Goal: Task Accomplishment & Management: Manage account settings

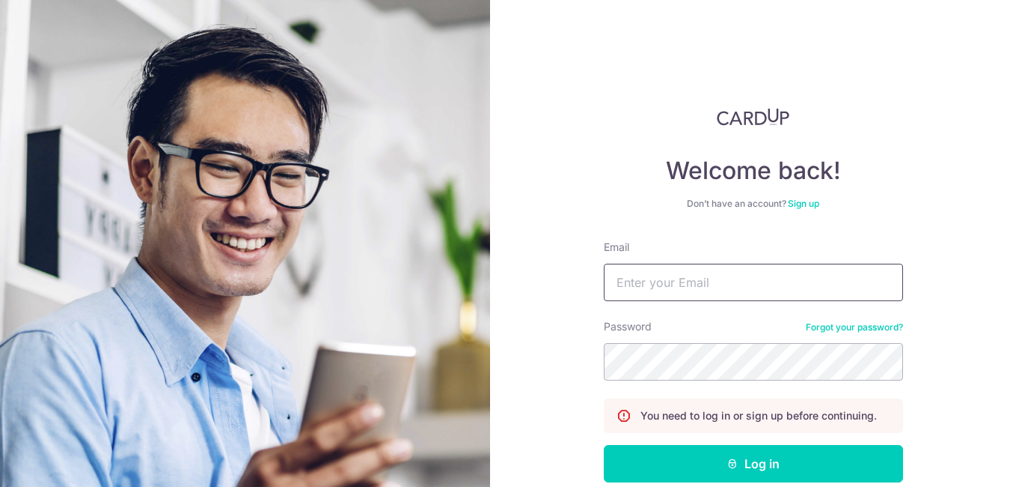
click at [698, 282] on input "Email" at bounding box center [753, 281] width 299 height 37
type input "[PERSON_NAME][EMAIL_ADDRESS][DOMAIN_NAME]"
click at [604, 445] on button "Log in" at bounding box center [753, 463] width 299 height 37
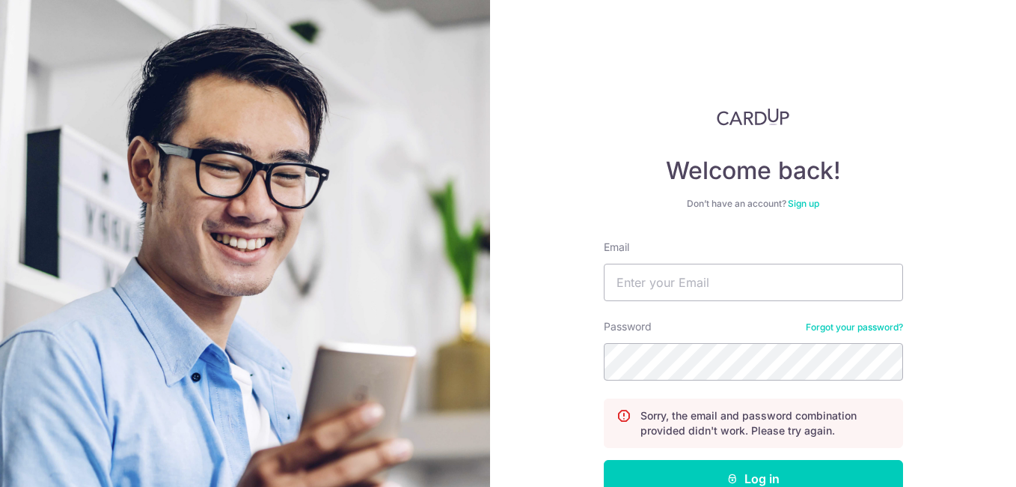
click at [652, 302] on form "Email Password Forgot your password? Sorry, the email and password combination …" at bounding box center [753, 401] width 299 height 323
click at [644, 280] on input "Email" at bounding box center [753, 281] width 299 height 37
type input "[PERSON_NAME][EMAIL_ADDRESS][DOMAIN_NAME]"
click at [604, 460] on button "Log in" at bounding box center [753, 478] width 299 height 37
click at [648, 284] on input "Email" at bounding box center [753, 281] width 299 height 37
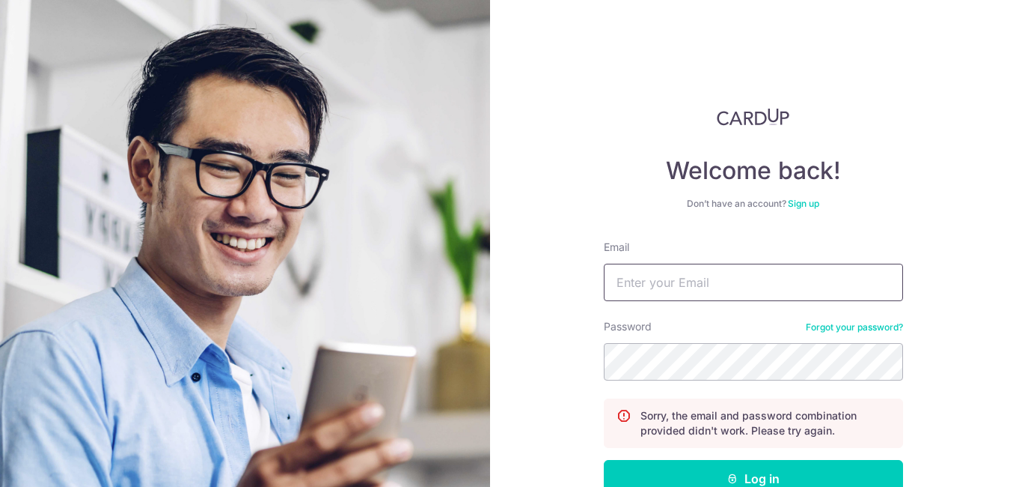
type input "[PERSON_NAME][EMAIL_ADDRESS][DOMAIN_NAME]"
click at [604, 460] on button "Log in" at bounding box center [753, 478] width 299 height 37
click at [638, 280] on input "Email" at bounding box center [753, 281] width 299 height 37
type input "[PERSON_NAME][EMAIL_ADDRESS][DOMAIN_NAME]"
click at [604, 460] on button "Log in" at bounding box center [753, 478] width 299 height 37
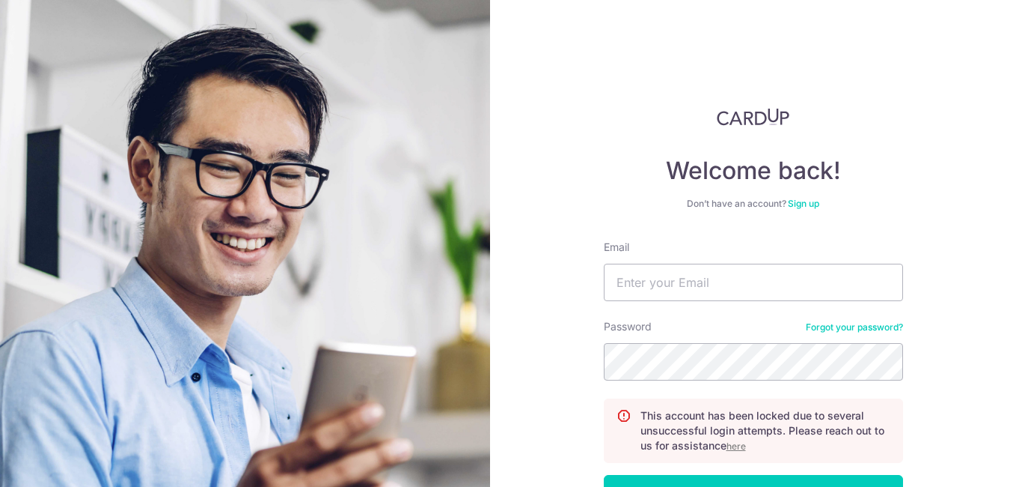
click at [865, 325] on link "Forgot your password?" at bounding box center [854, 327] width 97 height 12
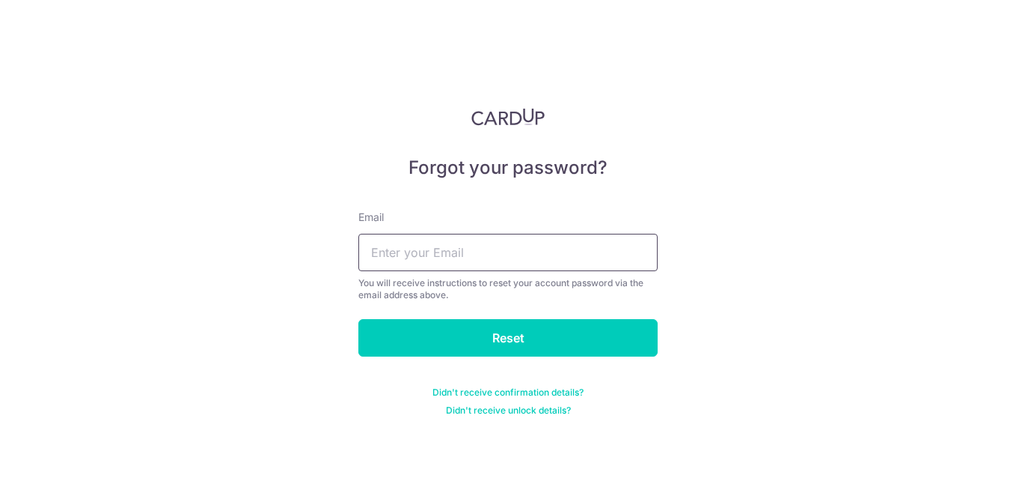
click at [512, 246] on input "text" at bounding box center [508, 252] width 299 height 37
type input "[PERSON_NAME][EMAIL_ADDRESS][DOMAIN_NAME]"
drag, startPoint x: 452, startPoint y: 339, endPoint x: 469, endPoint y: 335, distance: 17.1
click at [469, 335] on input "Reset" at bounding box center [508, 337] width 299 height 37
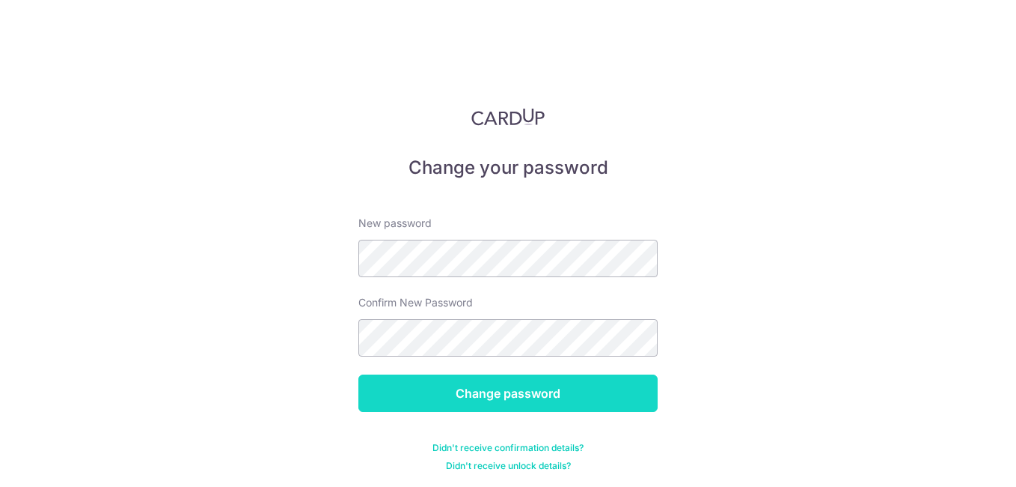
click at [469, 398] on input "Change password" at bounding box center [508, 392] width 299 height 37
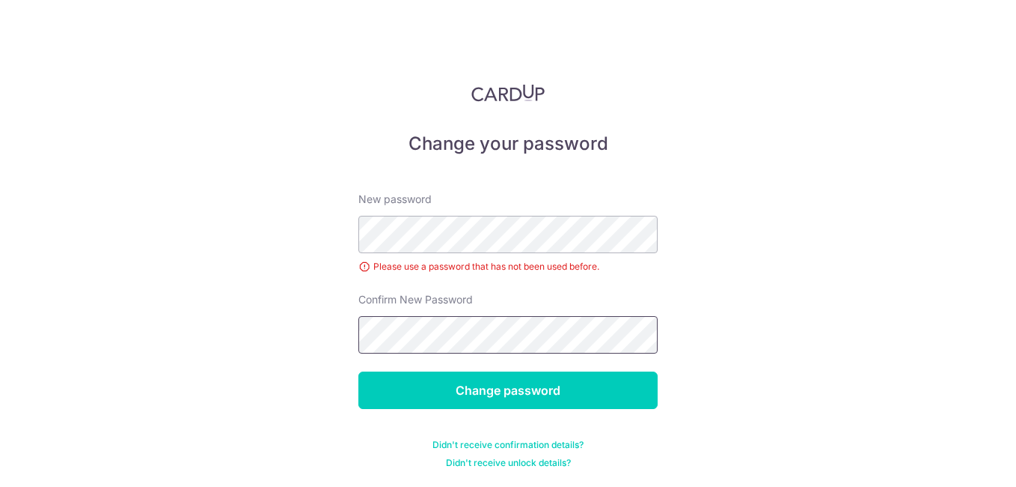
click at [359, 371] on input "Change password" at bounding box center [508, 389] width 299 height 37
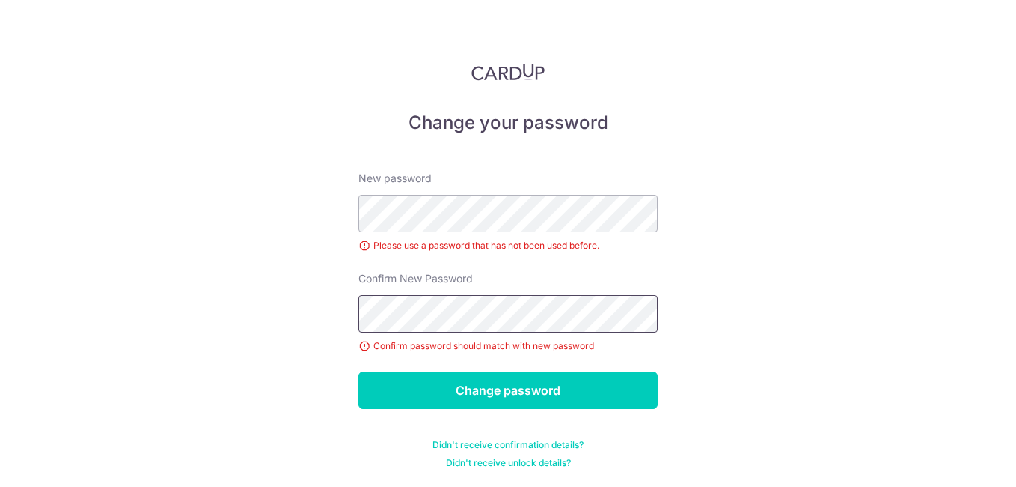
click at [359, 371] on input "Change password" at bounding box center [508, 389] width 299 height 37
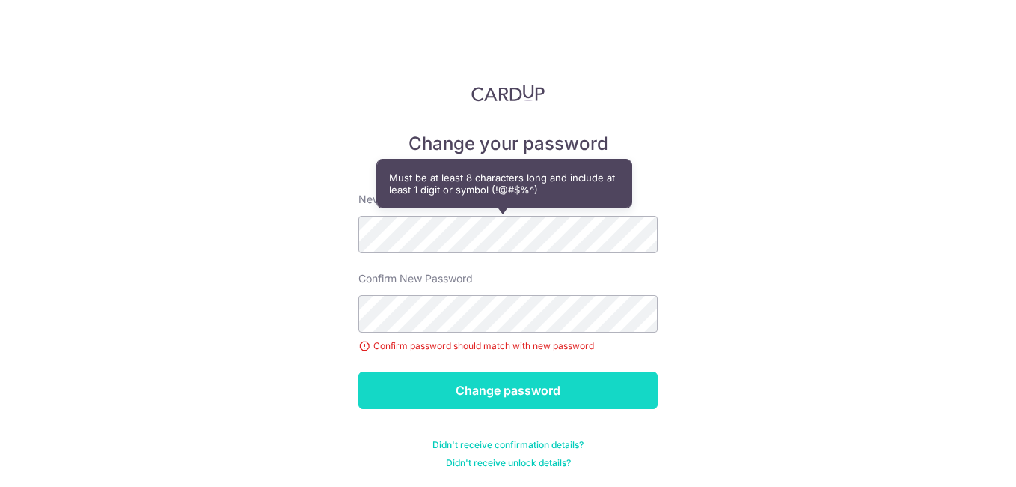
click at [506, 400] on input "Change password" at bounding box center [508, 389] width 299 height 37
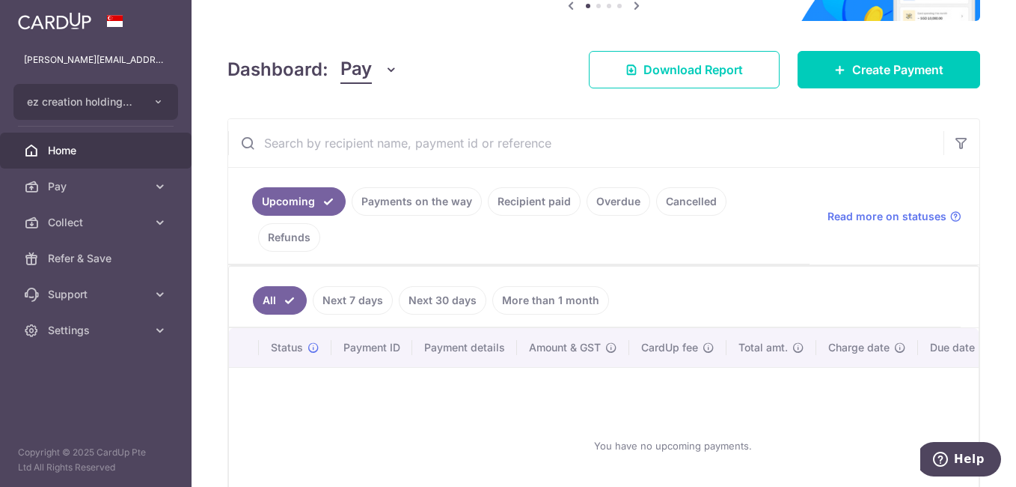
scroll to position [288, 0]
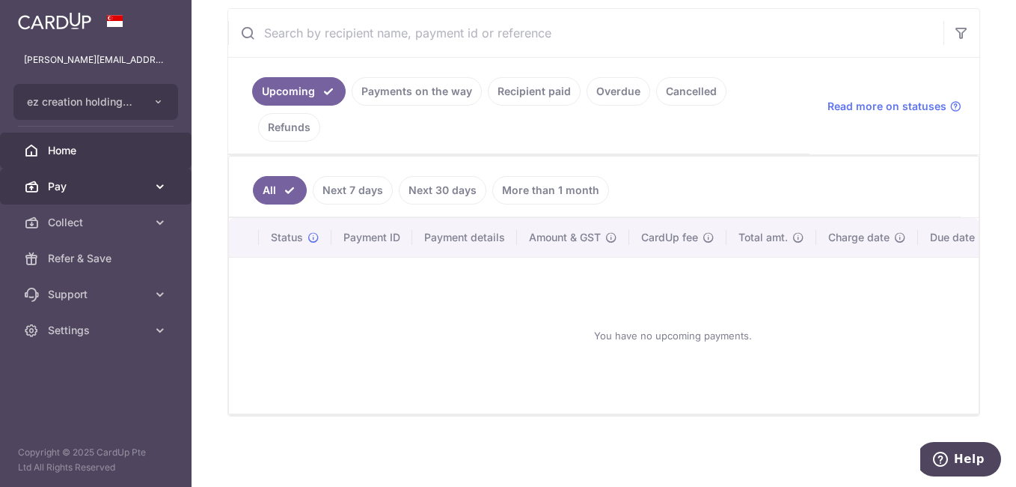
click at [78, 183] on span "Pay" at bounding box center [97, 186] width 99 height 15
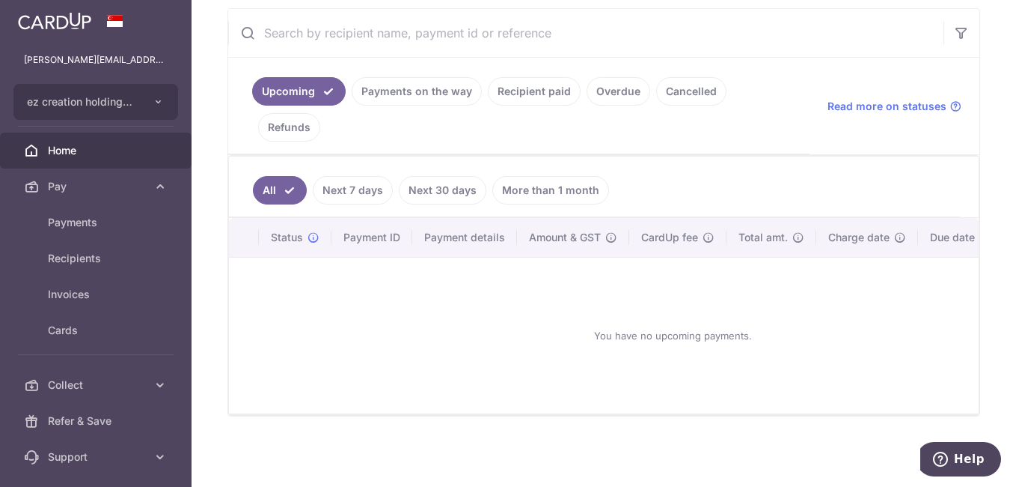
click at [442, 186] on link "Next 30 days" at bounding box center [443, 190] width 88 height 28
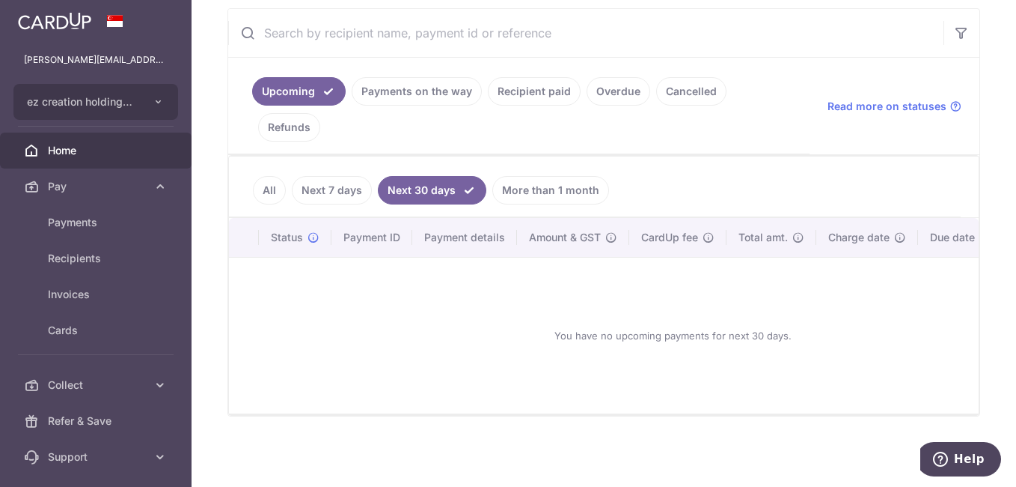
click at [396, 77] on link "Payments on the way" at bounding box center [417, 91] width 130 height 28
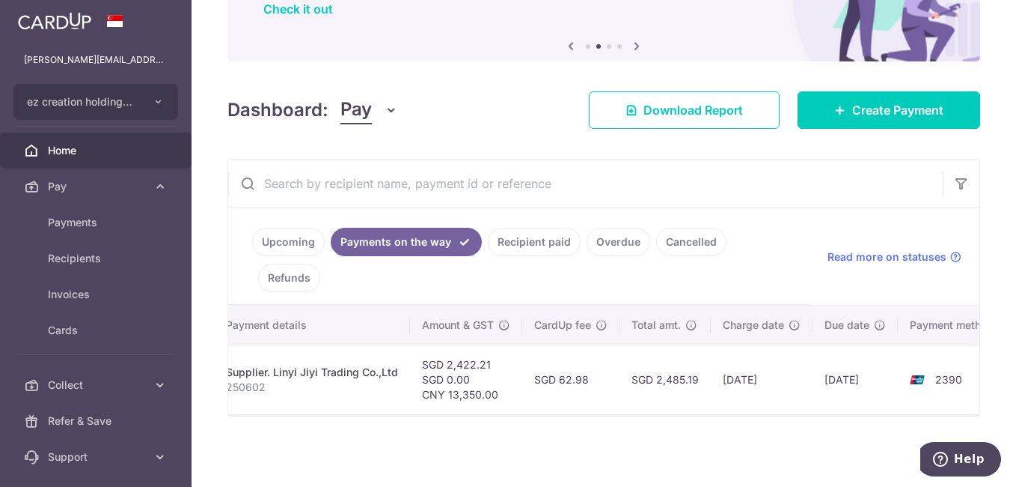
scroll to position [0, 326]
